Goal: Information Seeking & Learning: Find specific fact

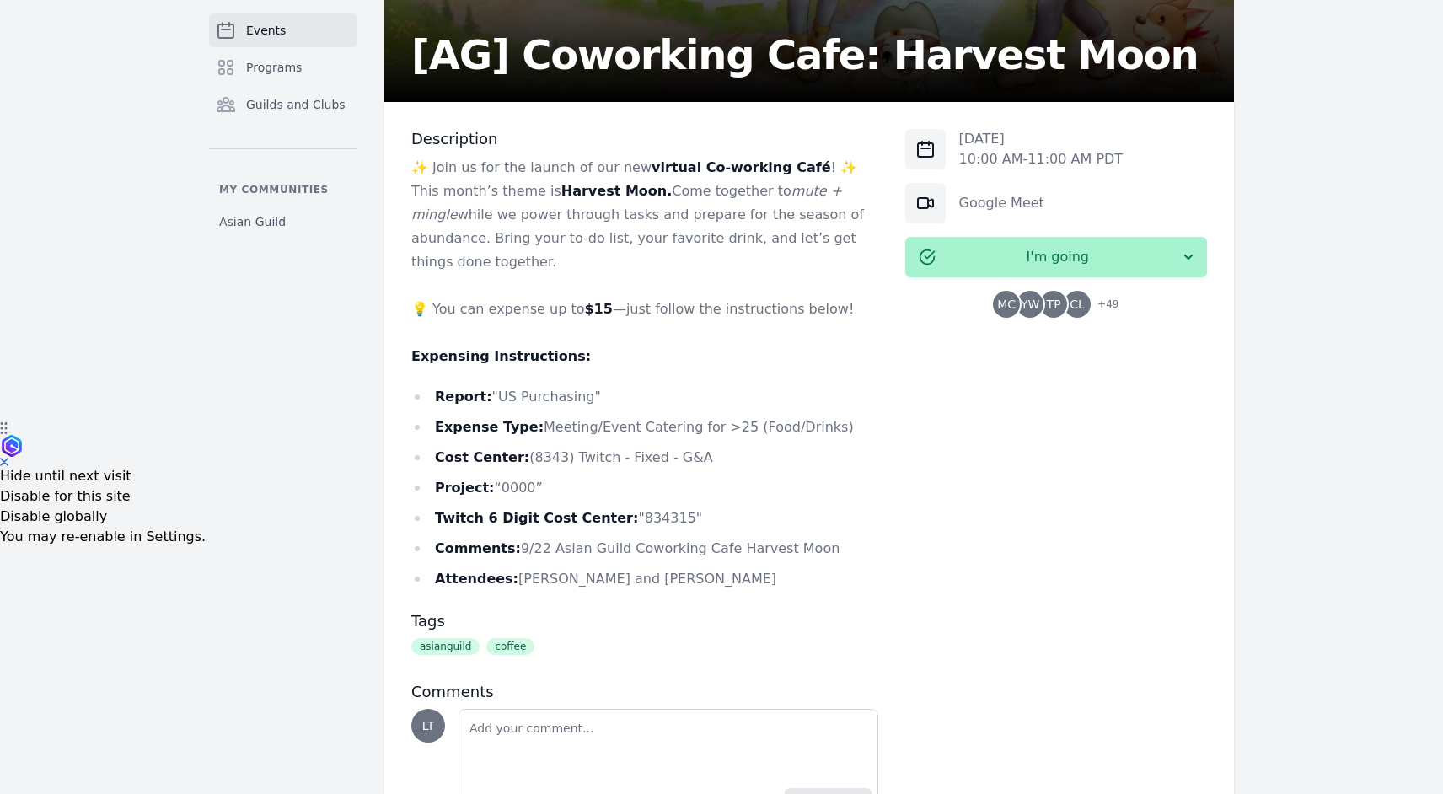
scroll to position [408, 0]
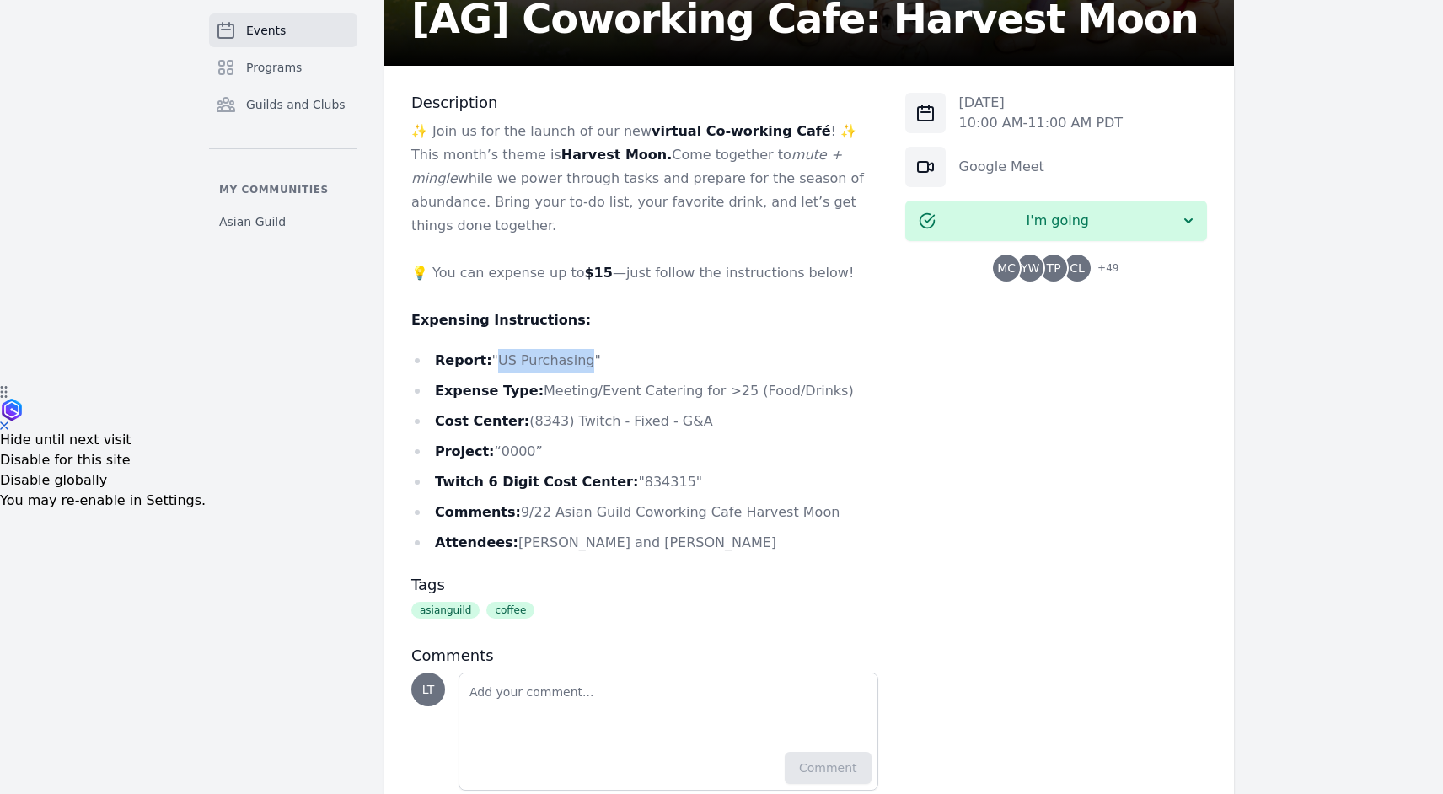
drag, startPoint x: 491, startPoint y: 336, endPoint x: 581, endPoint y: 336, distance: 90.2
click at [581, 349] on li "Report: "US Purchasing"" at bounding box center [644, 361] width 467 height 24
copy li "US Purchasing"
drag, startPoint x: 521, startPoint y: 401, endPoint x: 699, endPoint y: 400, distance: 177.9
click at [699, 410] on li "Cost Center: (8343) Twitch - Fixed - G&A" at bounding box center [644, 422] width 467 height 24
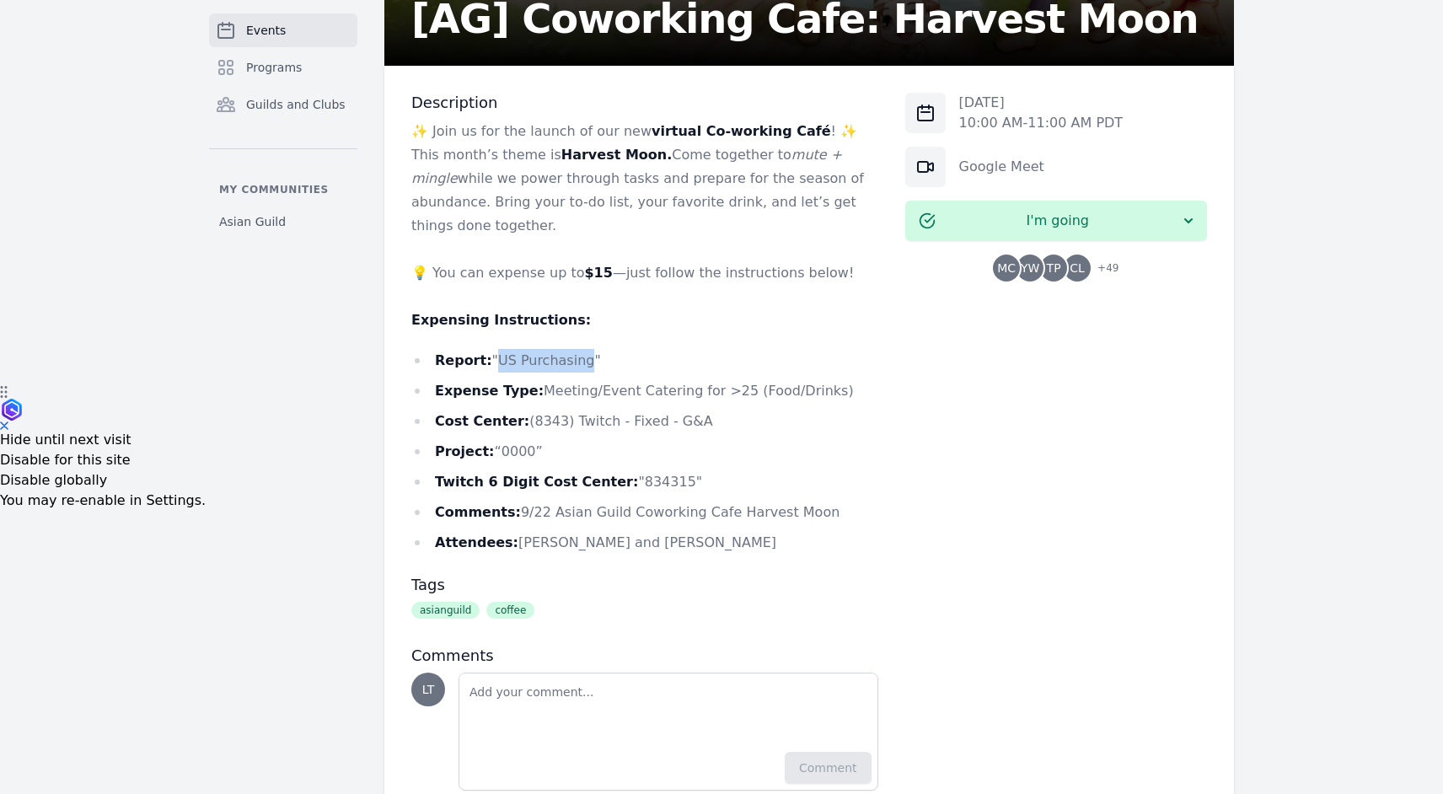
copy li "(8343) Twitch - Fixed - G&A"
drag, startPoint x: 491, startPoint y: 337, endPoint x: 583, endPoint y: 339, distance: 91.9
click at [583, 349] on li "Report: "US Purchasing"" at bounding box center [644, 361] width 467 height 24
copy li "US Purchasing"
drag, startPoint x: 614, startPoint y: 462, endPoint x: 663, endPoint y: 459, distance: 49.0
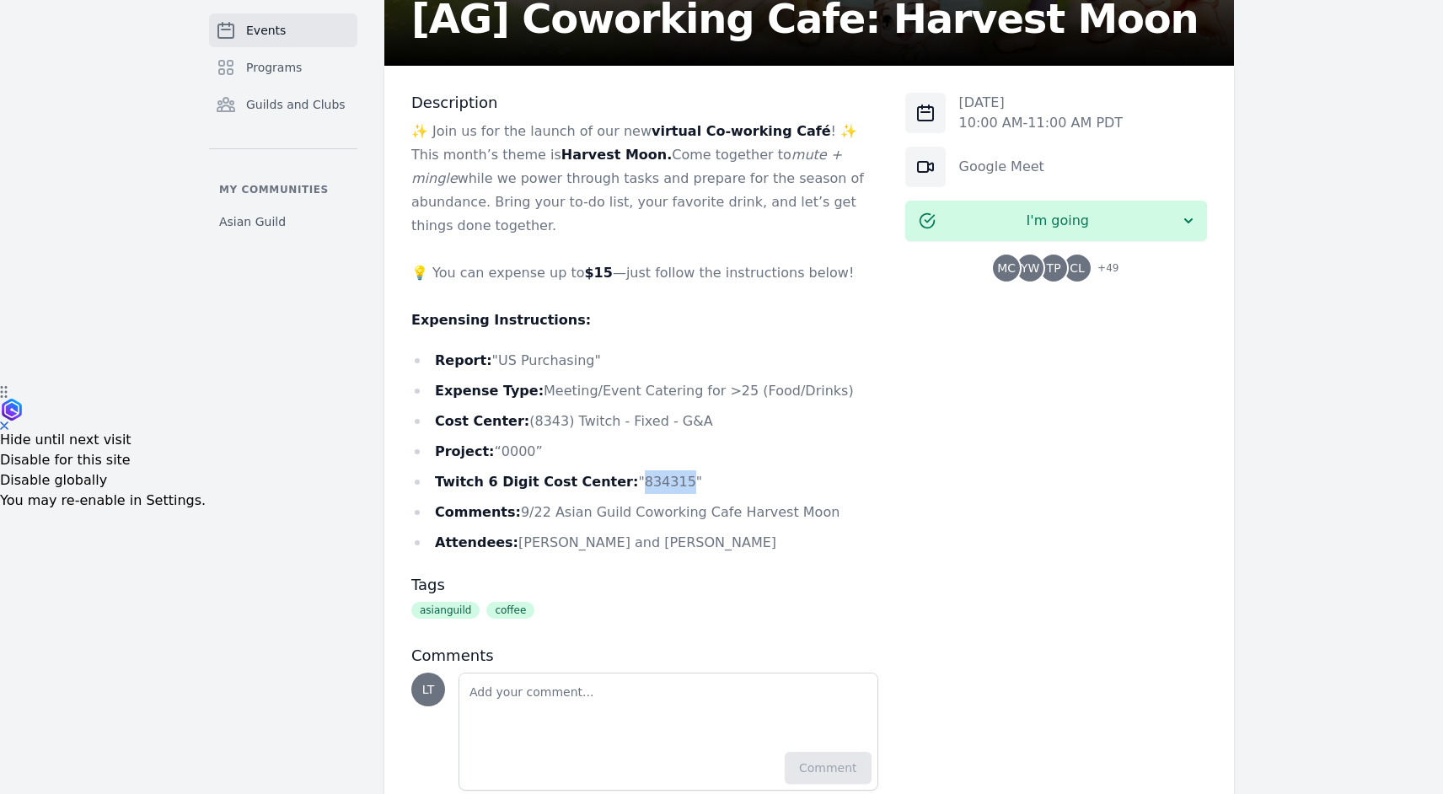
click at [663, 470] on li "Twitch 6 Digit Cost Center: "834315"" at bounding box center [644, 482] width 467 height 24
copy li "834315"
drag, startPoint x: 511, startPoint y: 489, endPoint x: 827, endPoint y: 489, distance: 316.1
click at [827, 501] on li "Comments: 9/22 Asian Guild Coworking Cafe Harvest Moon" at bounding box center [644, 513] width 467 height 24
copy li "9/22 Asian Guild Coworking Cafe Harvest Moon"
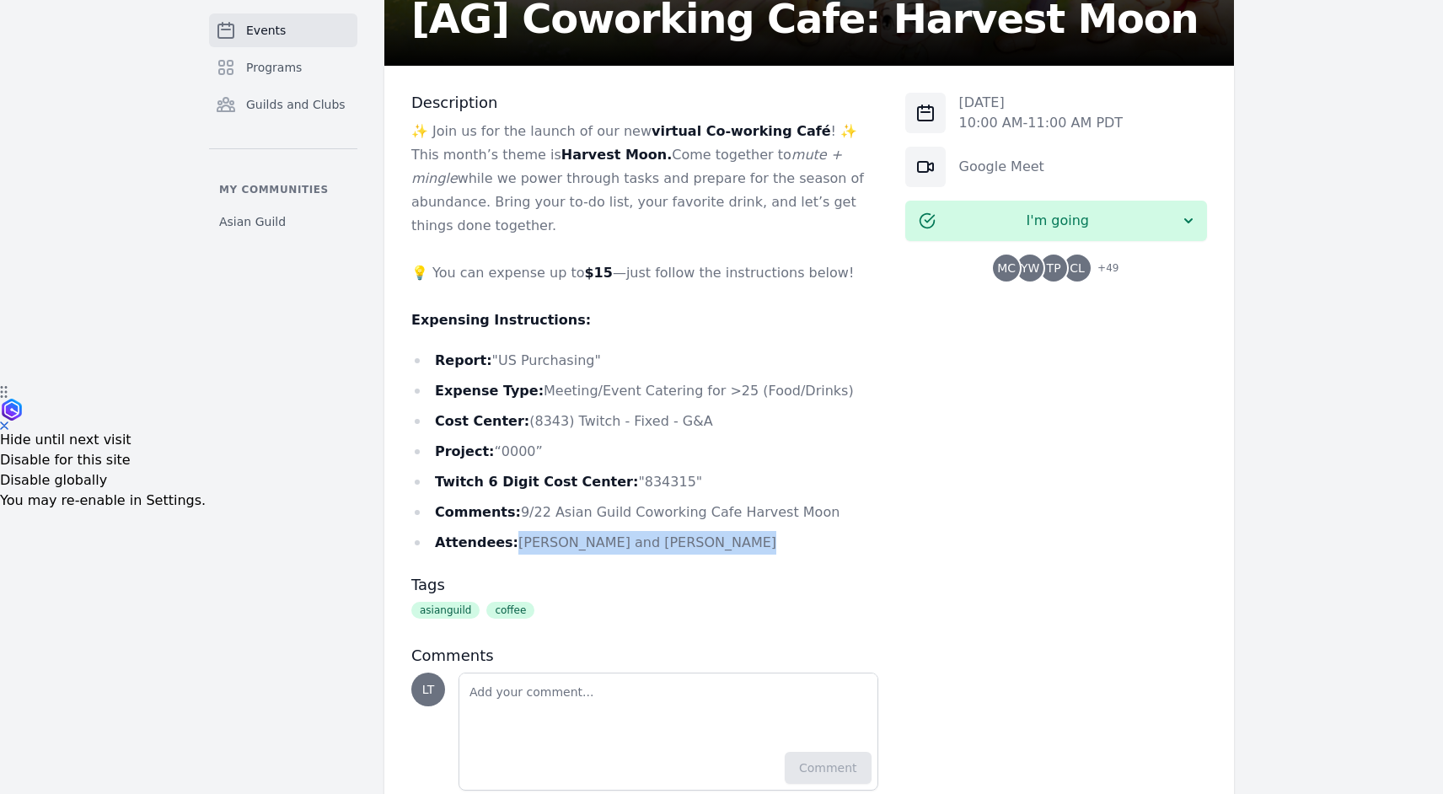
drag, startPoint x: 510, startPoint y: 522, endPoint x: 758, endPoint y: 521, distance: 247.8
click at [758, 531] on li "Attendees: Michelle Roberson and Jae Wells" at bounding box center [644, 543] width 467 height 24
copy li "[PERSON_NAME] and [PERSON_NAME]"
click at [431, 238] on p at bounding box center [644, 250] width 467 height 24
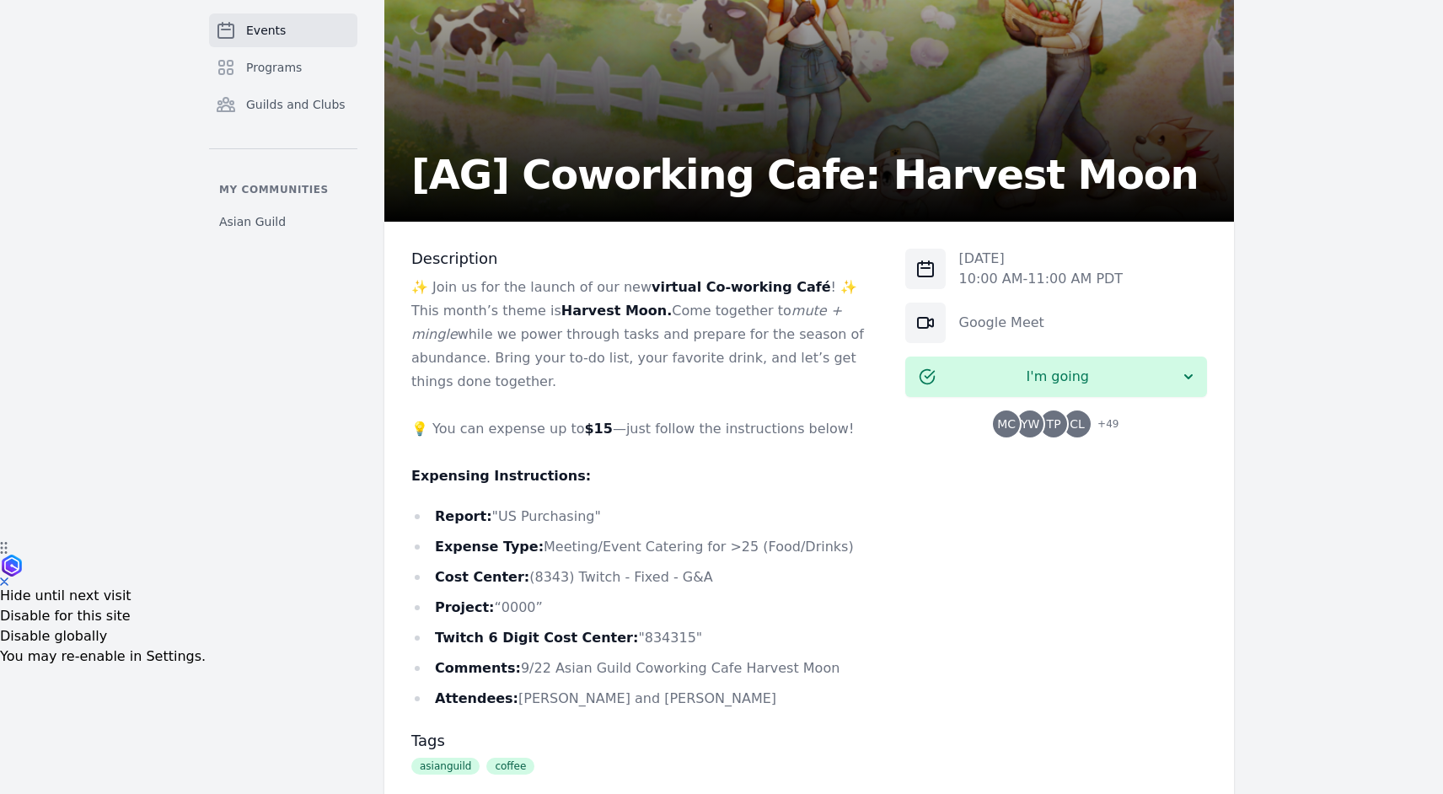
scroll to position [325, 0]
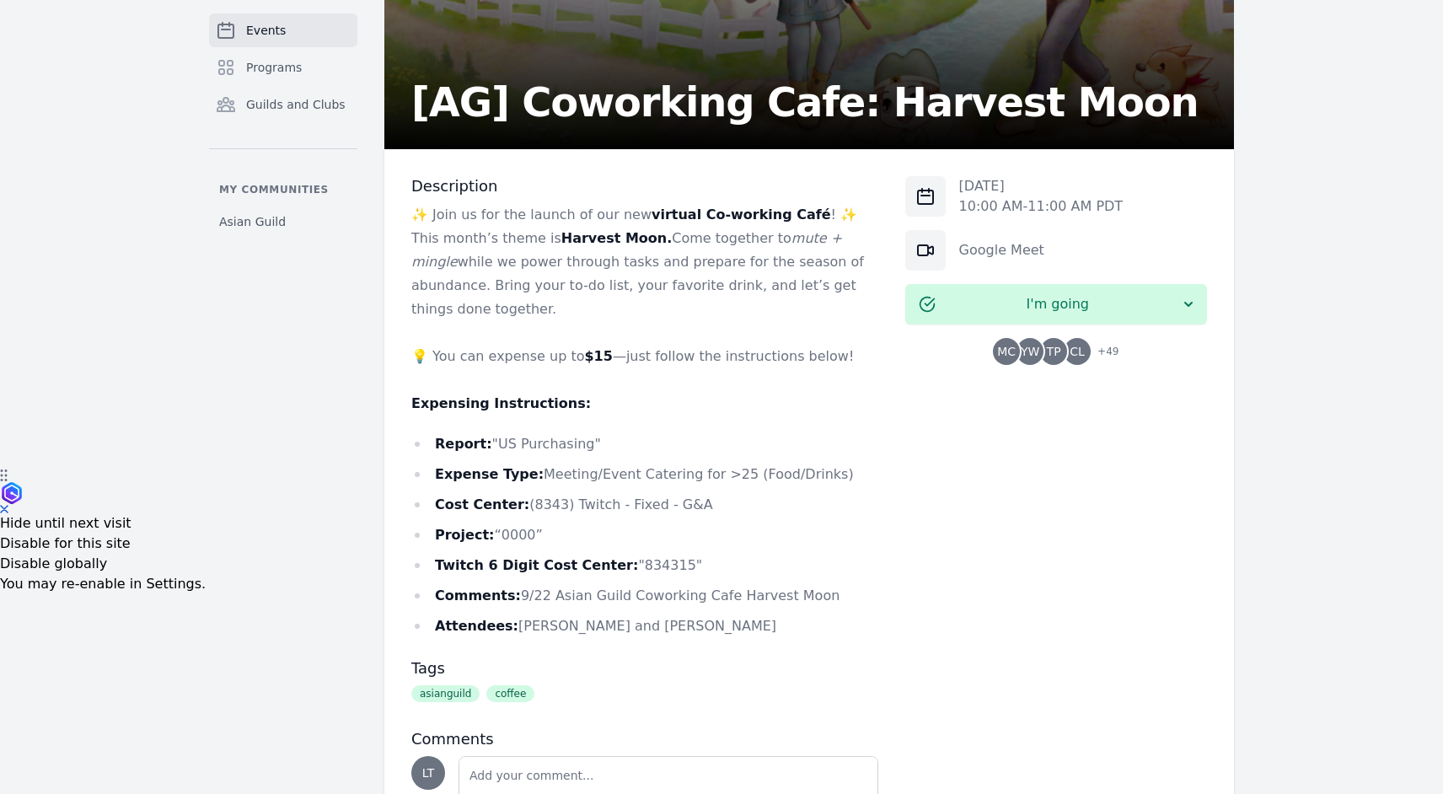
click at [514, 614] on li "Attendees: Michelle Roberson and Jae Wells" at bounding box center [644, 626] width 467 height 24
drag, startPoint x: 506, startPoint y: 609, endPoint x: 623, endPoint y: 608, distance: 117.2
click at [623, 614] on li "Attendees: Michelle Roberson and Jae Wells" at bounding box center [644, 626] width 467 height 24
copy li "[PERSON_NAME]"
click at [1061, 360] on span "TP" at bounding box center [1053, 351] width 27 height 27
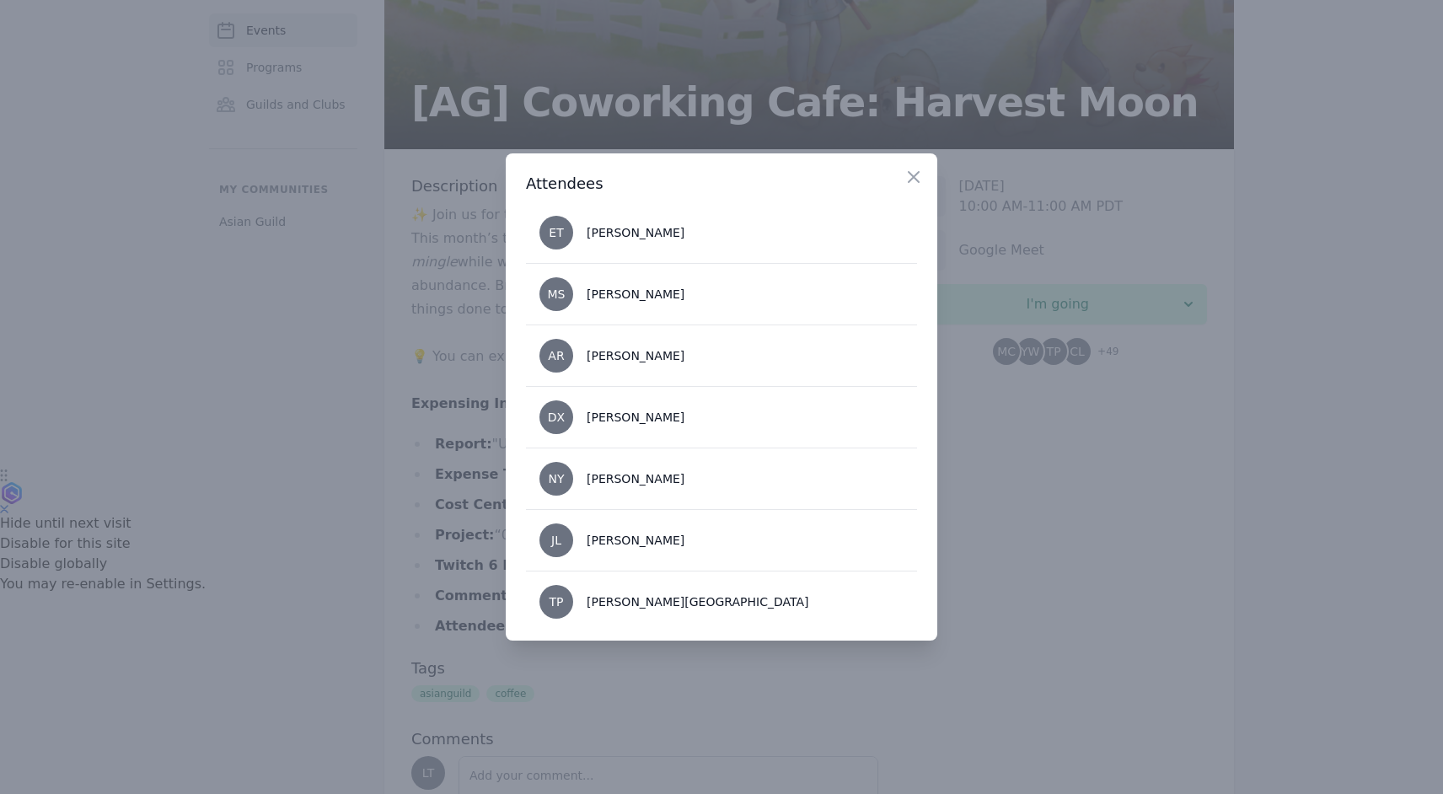
scroll to position [892, 0]
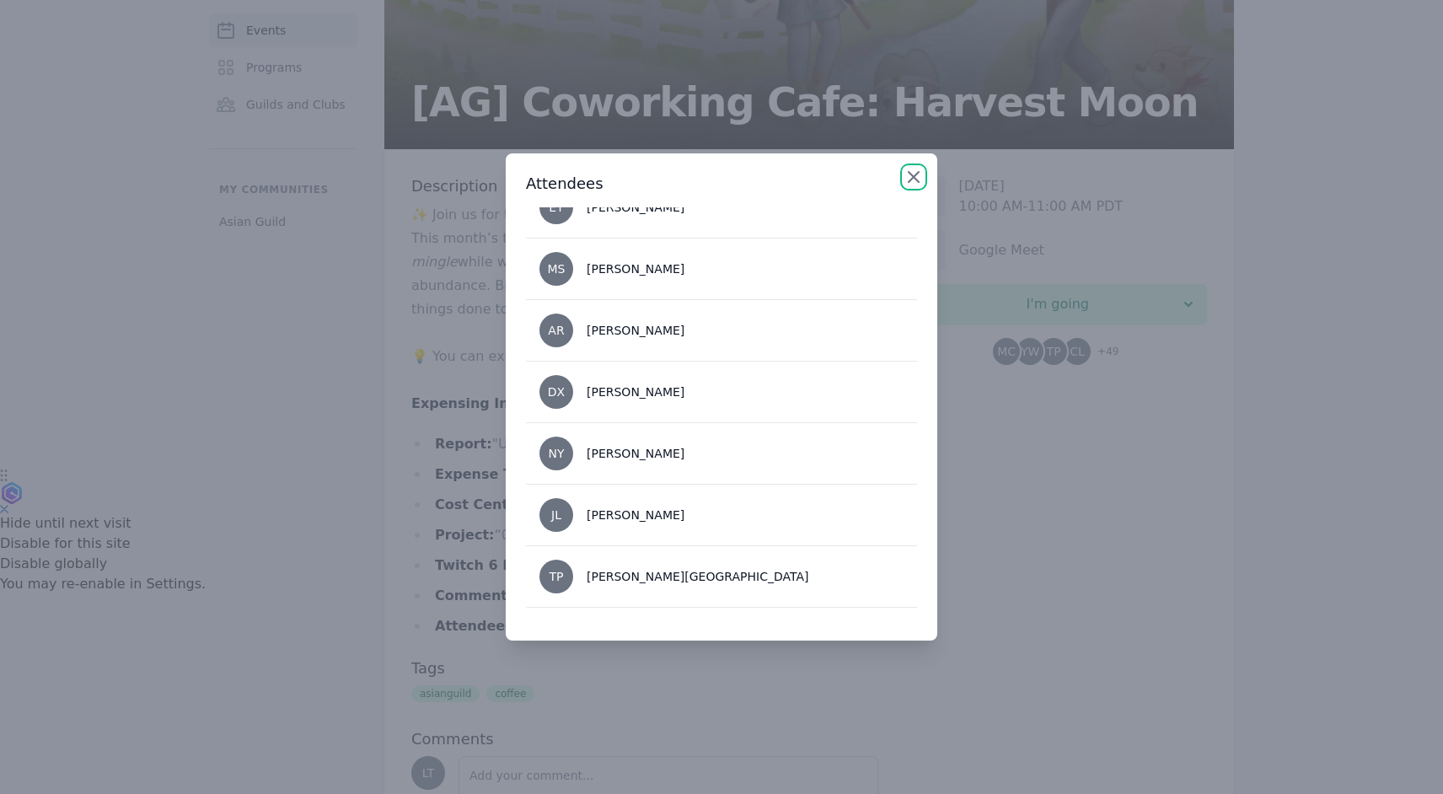
click at [915, 174] on icon "button" at bounding box center [914, 177] width 20 height 20
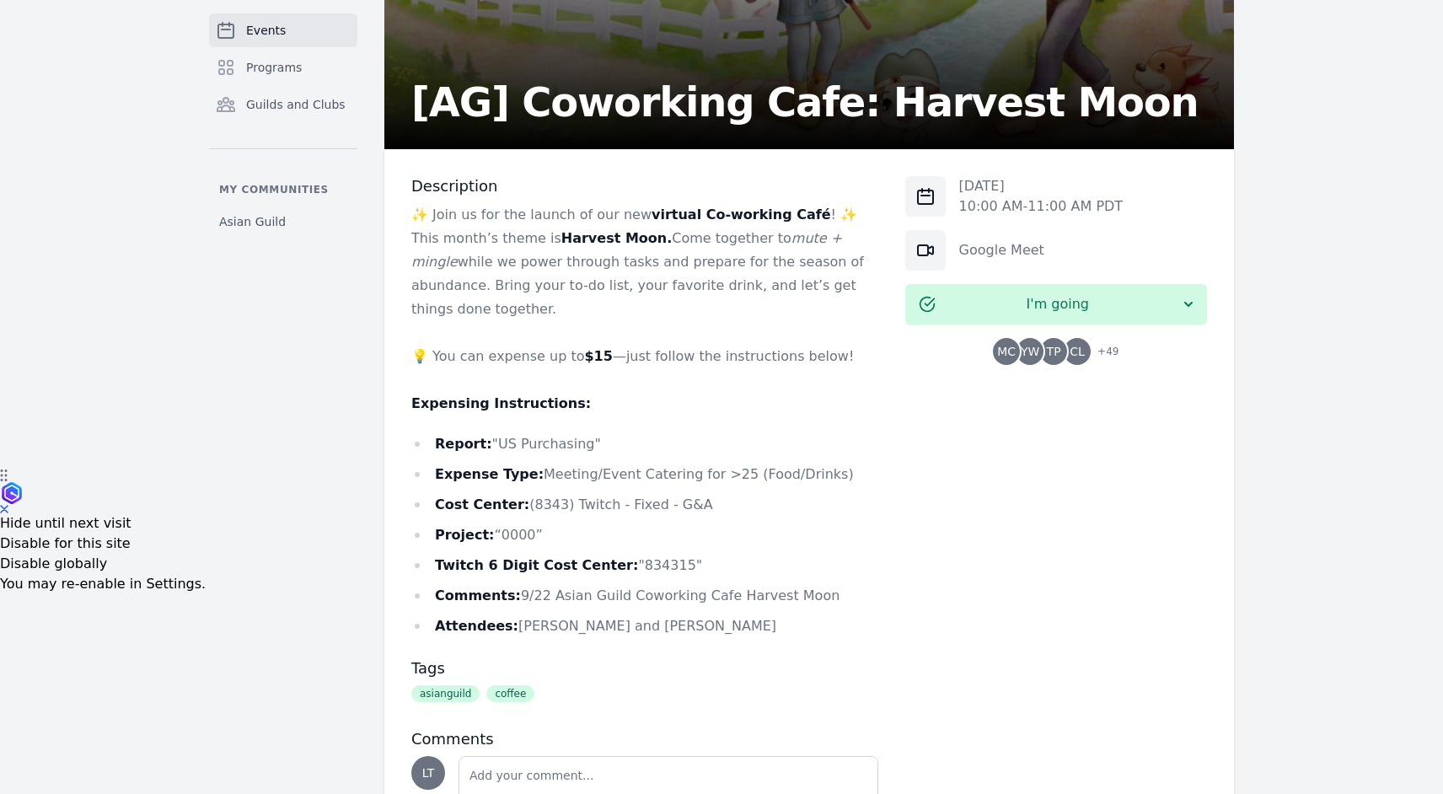
scroll to position [442, 0]
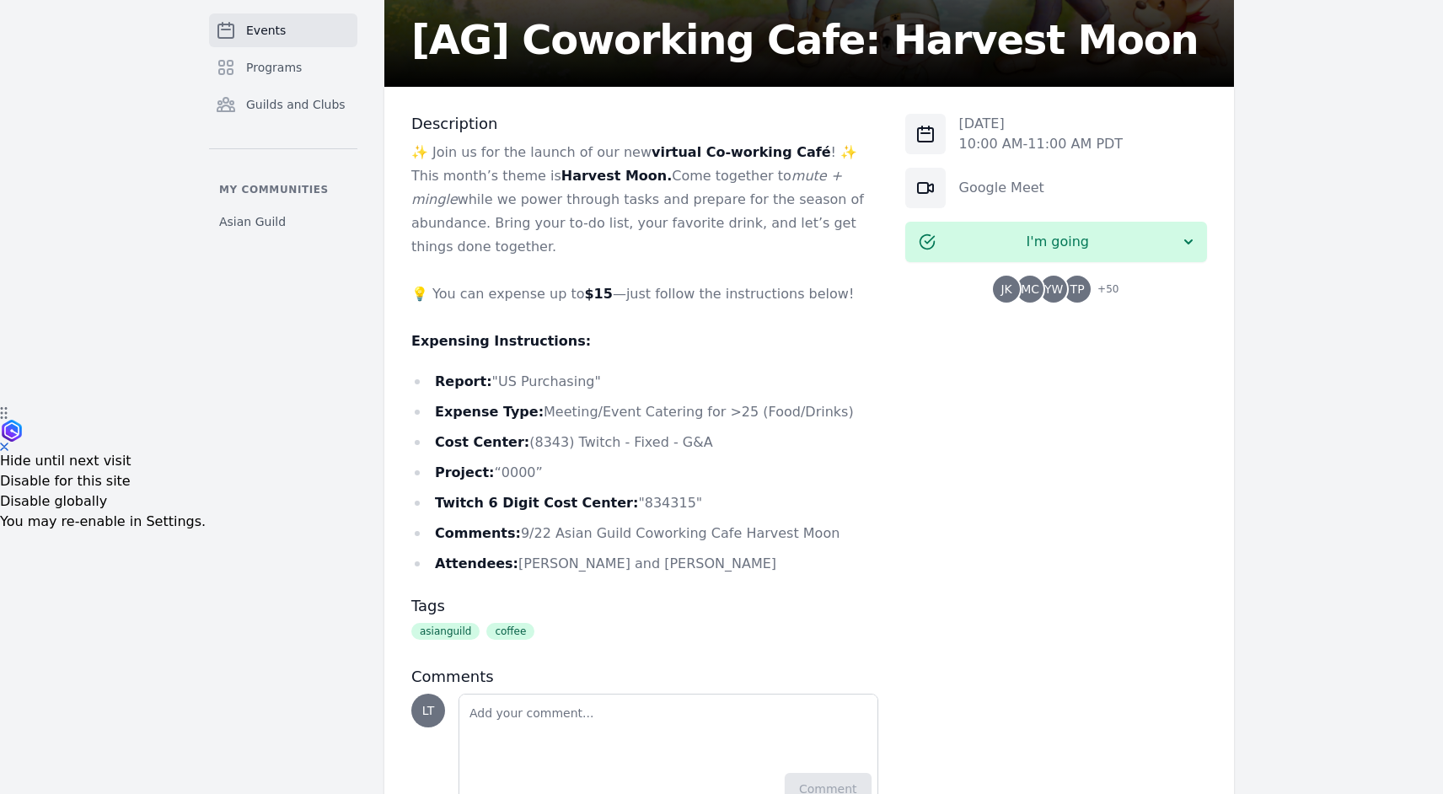
scroll to position [442, 0]
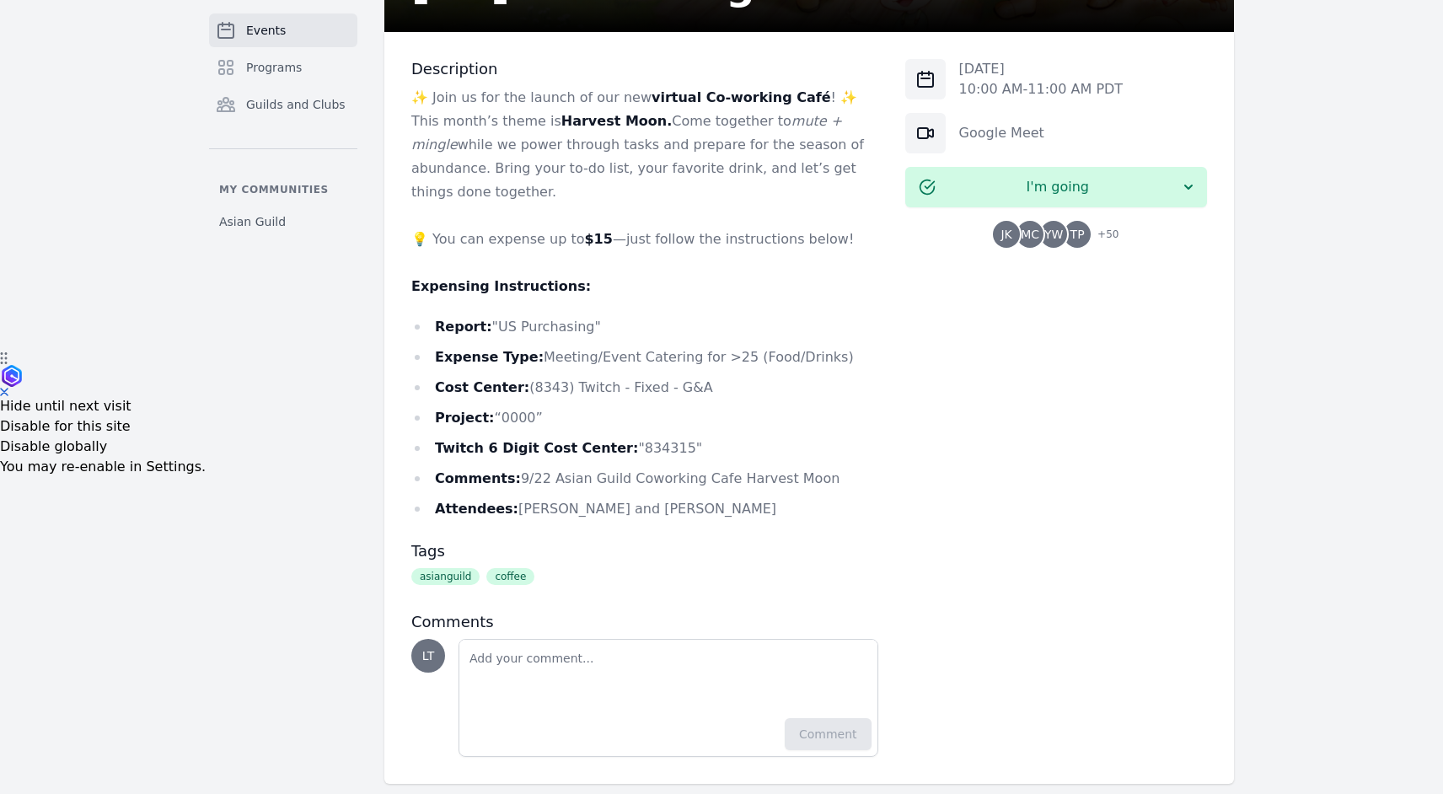
click at [1006, 236] on span "JK" at bounding box center [1006, 234] width 11 height 12
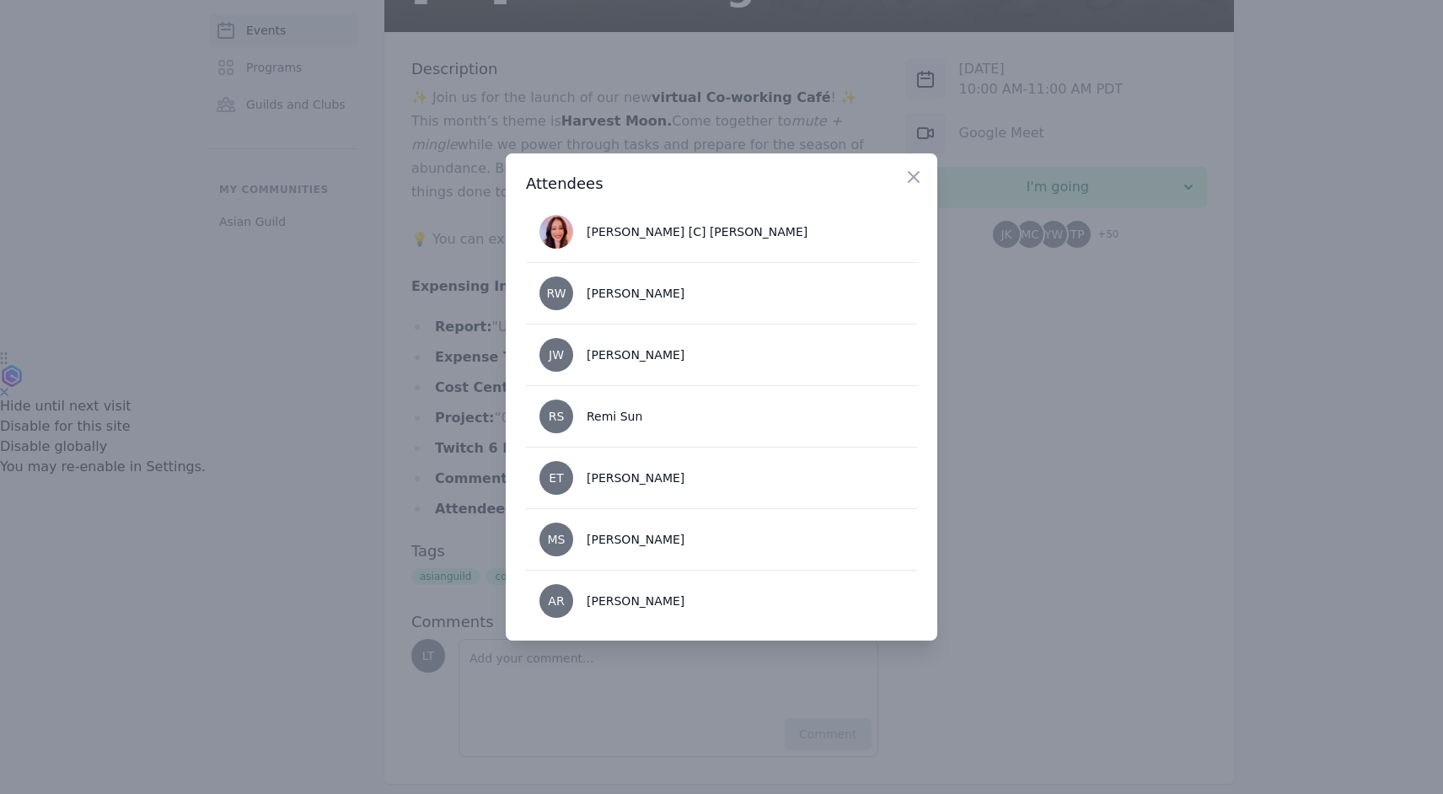
scroll to position [649, 0]
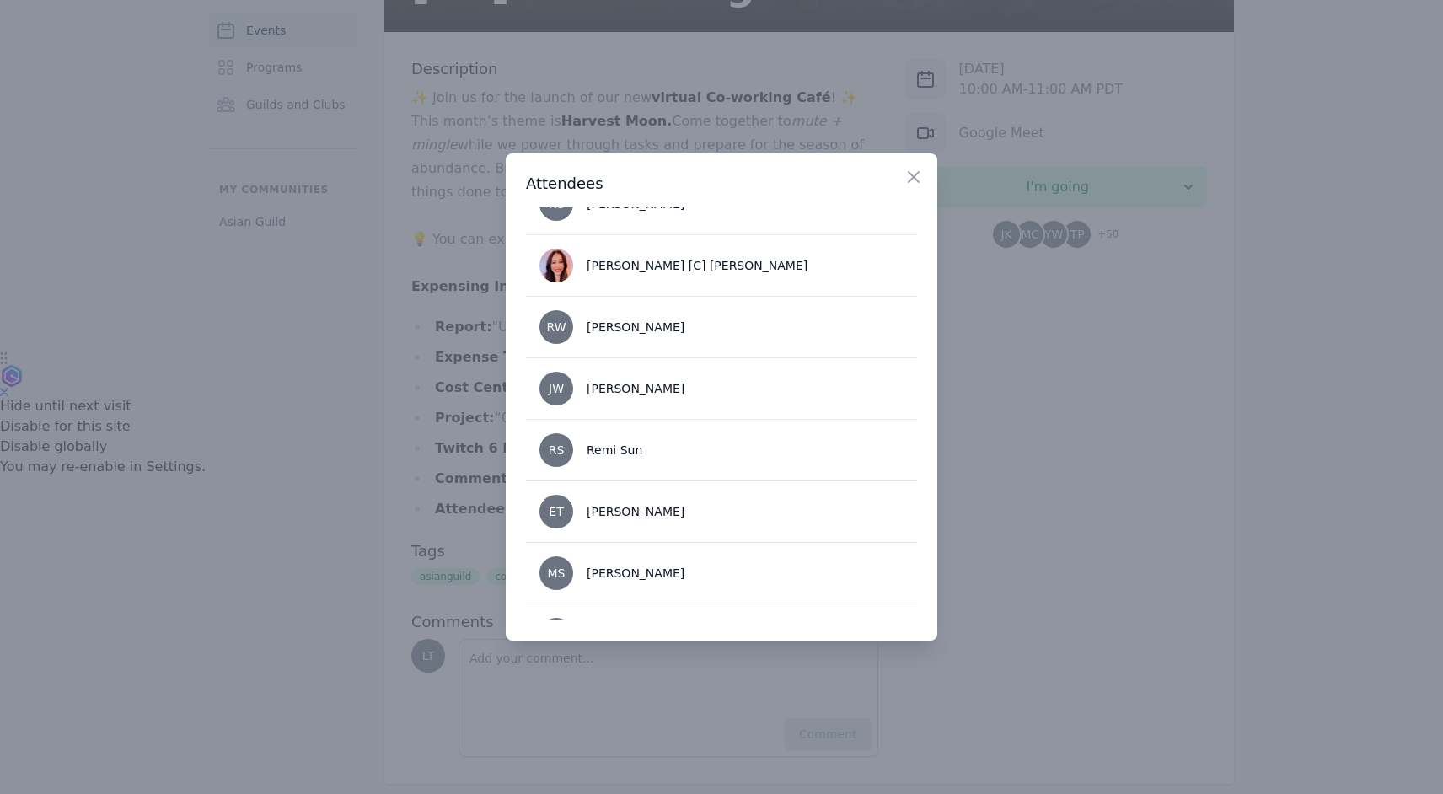
click at [595, 397] on li "[PERSON_NAME]" at bounding box center [721, 388] width 391 height 62
click at [566, 385] on span "JW" at bounding box center [556, 389] width 34 height 34
click at [917, 182] on icon "button" at bounding box center [914, 177] width 20 height 20
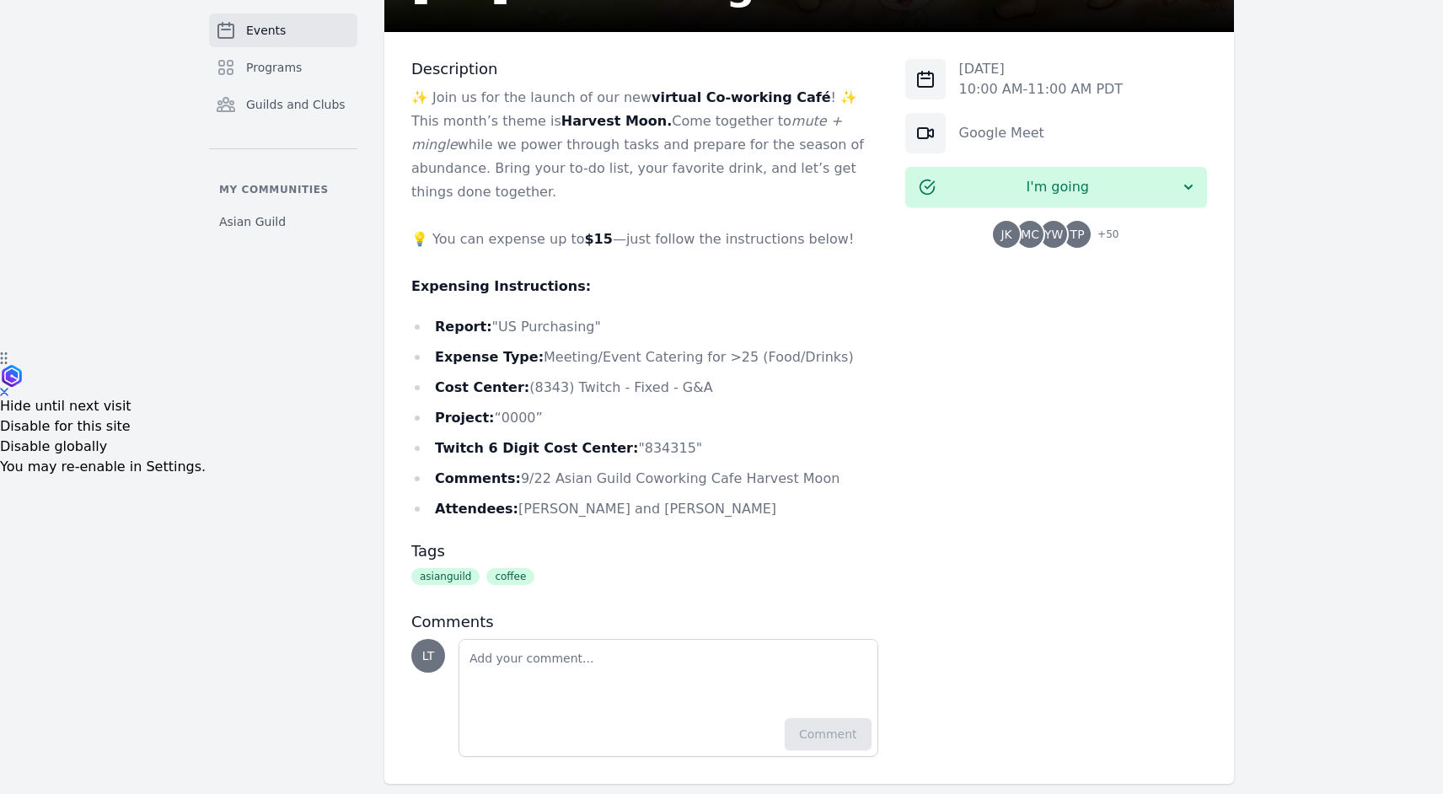
scroll to position [384, 0]
